Goal: Find specific page/section: Find specific page/section

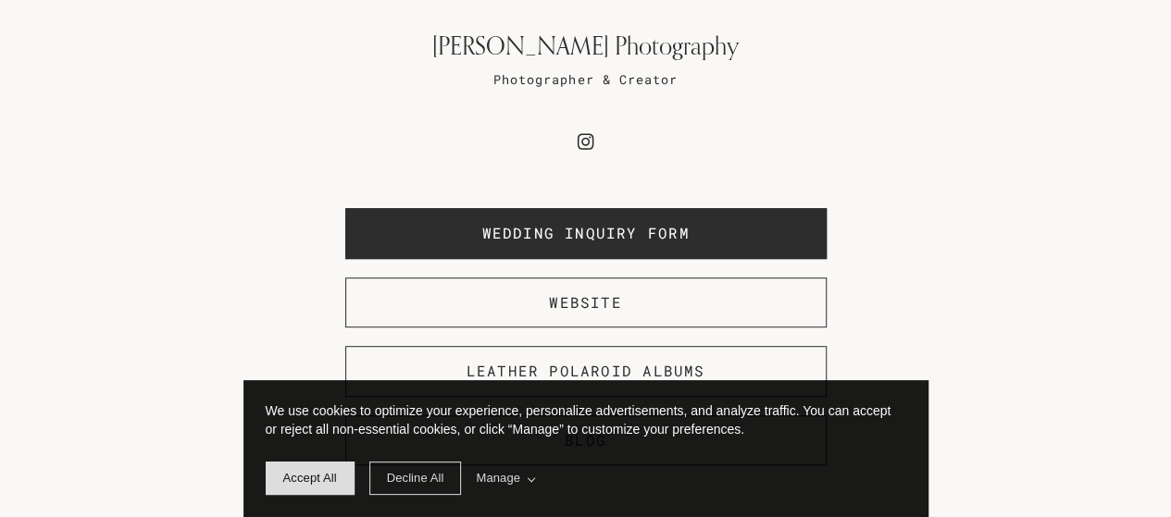
scroll to position [378, 0]
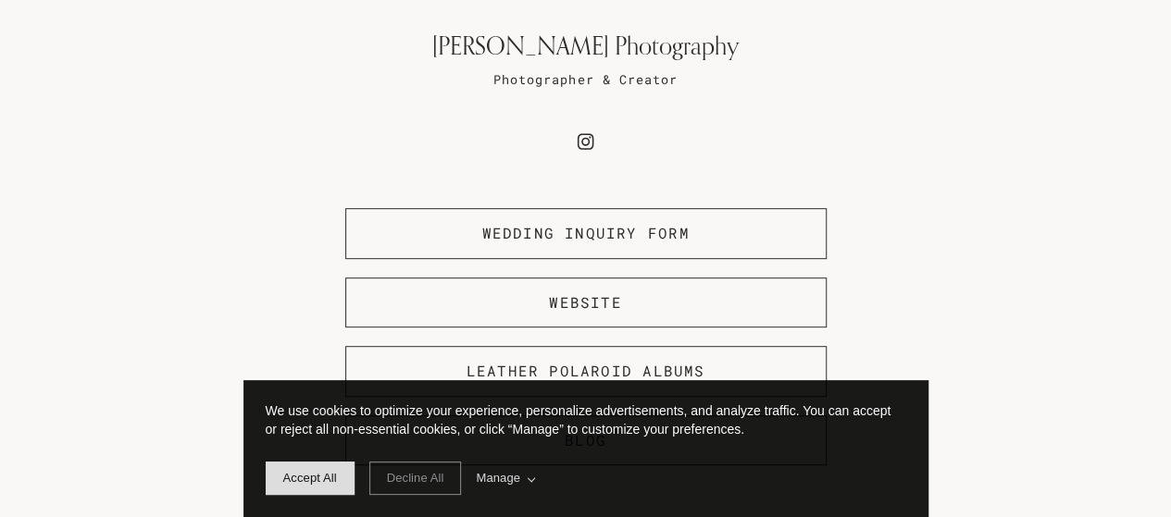
click at [438, 485] on span "Decline All" at bounding box center [415, 478] width 57 height 14
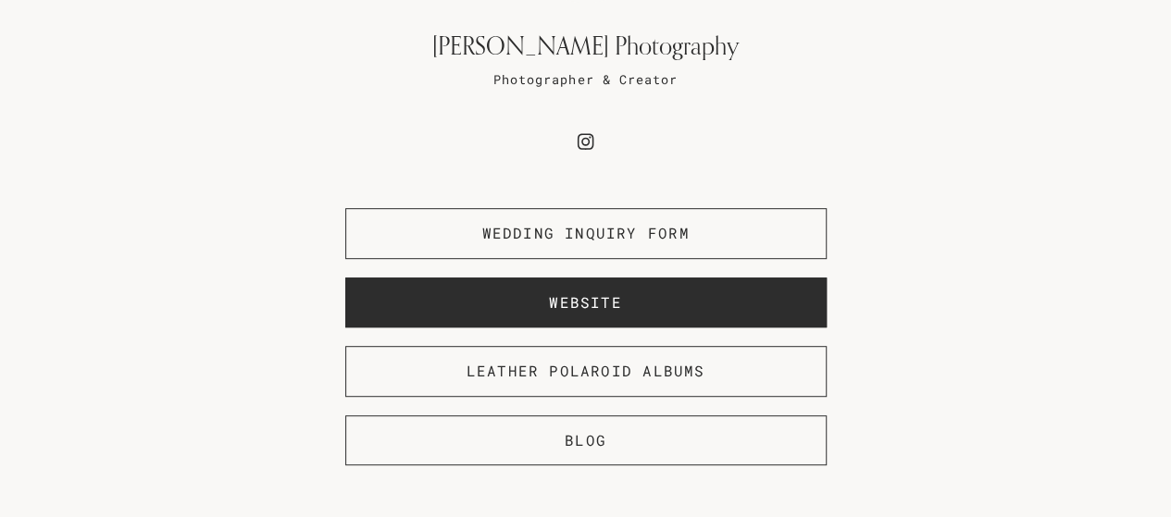
click at [515, 291] on link "Website" at bounding box center [585, 303] width 481 height 51
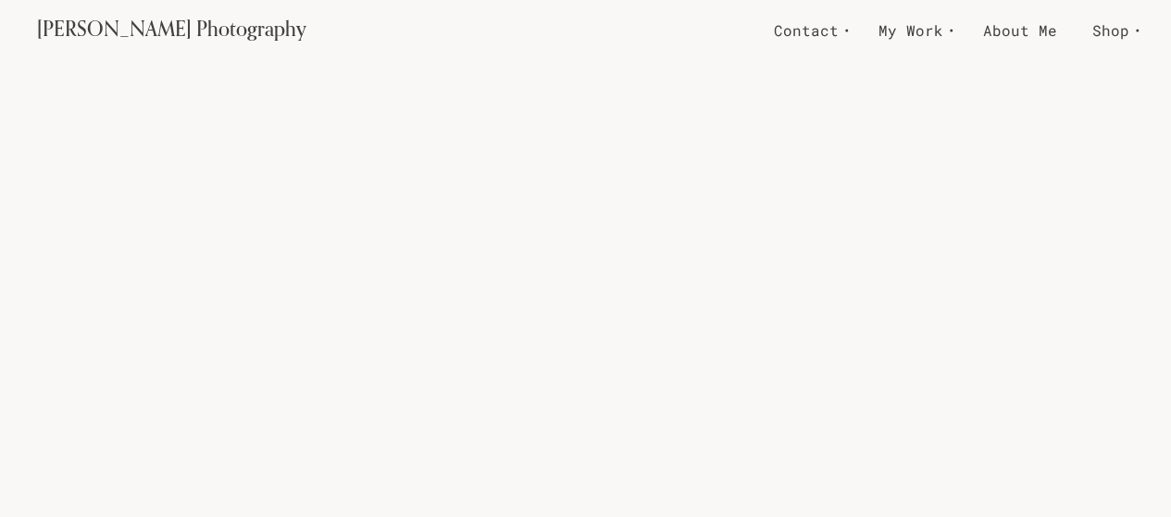
scroll to position [6740, 0]
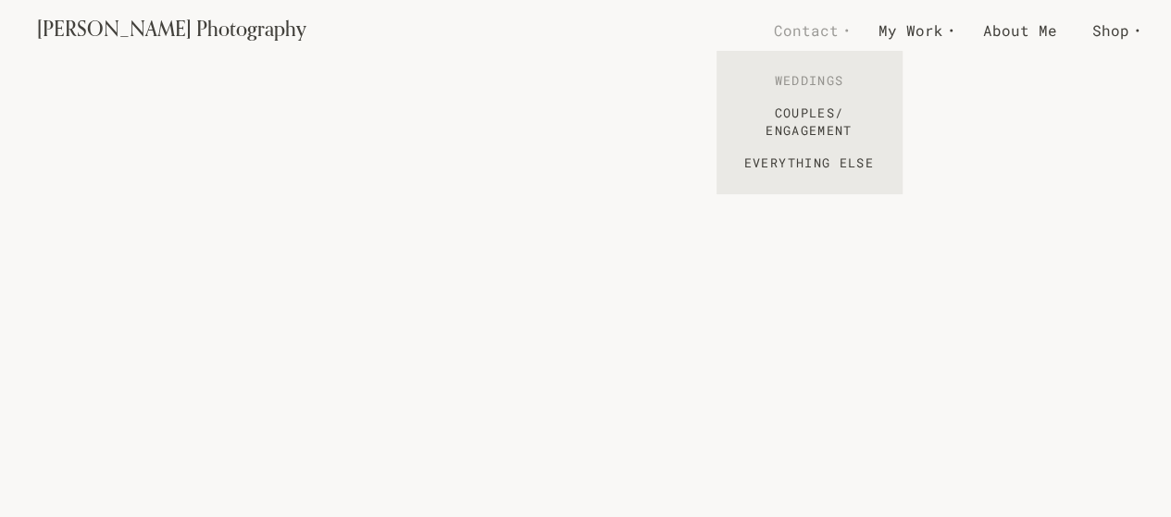
click at [805, 82] on link "Weddings" at bounding box center [808, 81] width 185 height 32
